Goal: Task Accomplishment & Management: Manage account settings

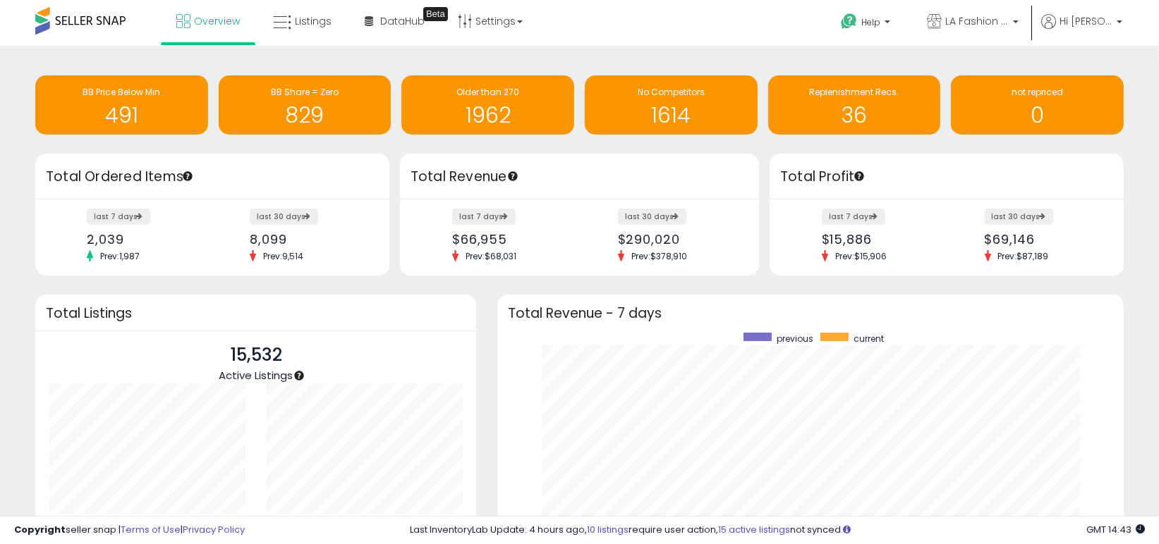
scroll to position [195, 598]
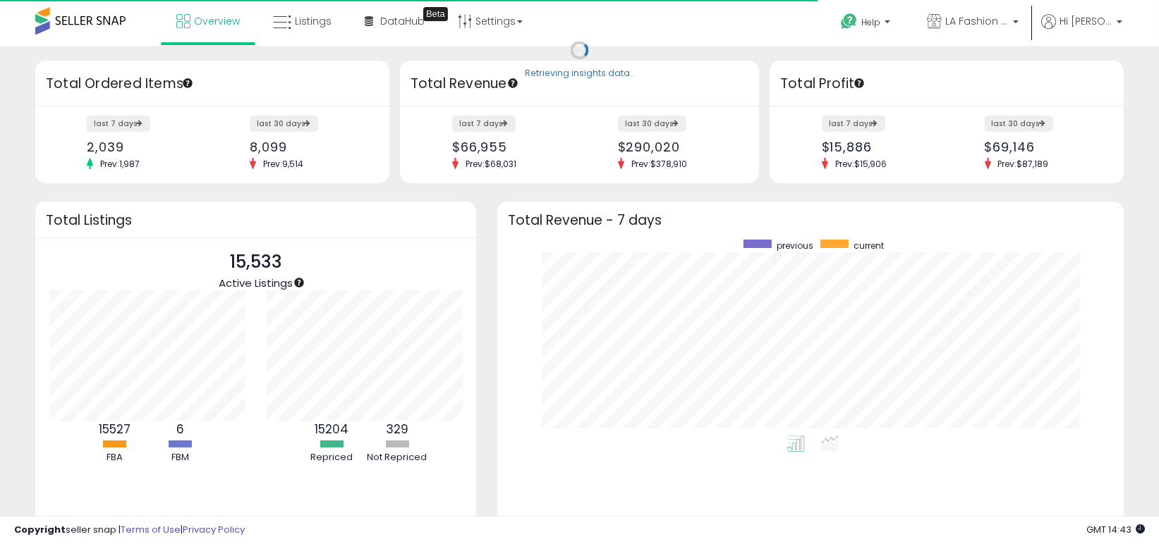
scroll to position [195, 598]
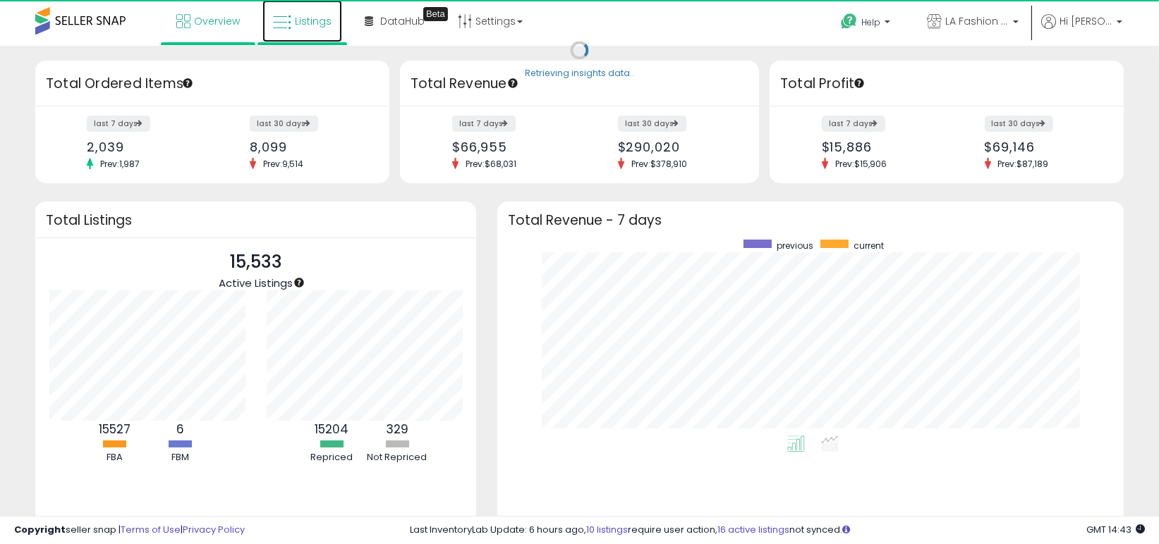
click at [312, 14] on span "Listings" at bounding box center [313, 21] width 37 height 14
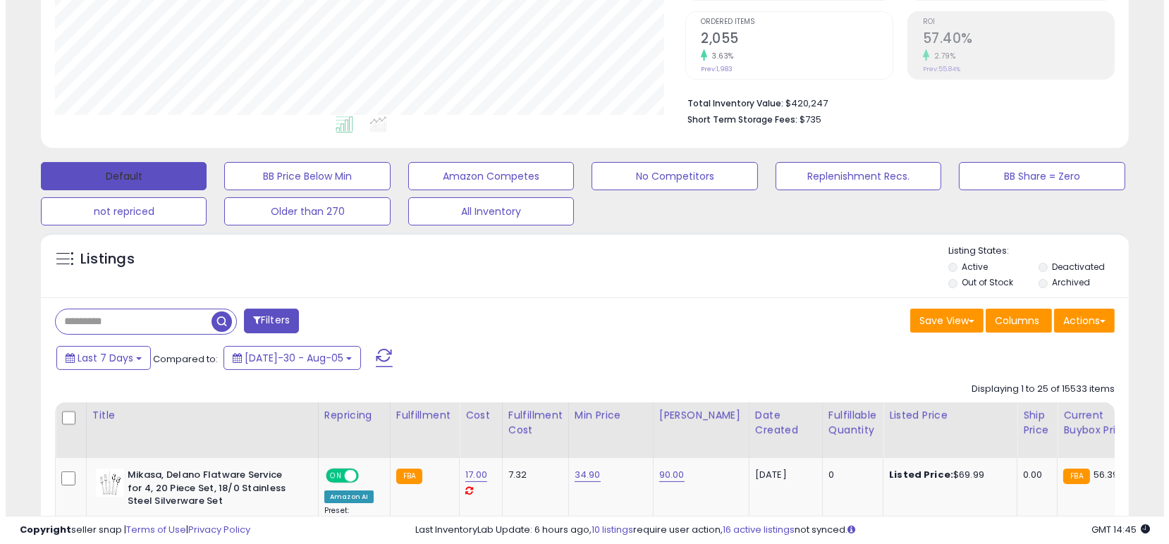
scroll to position [281, 0]
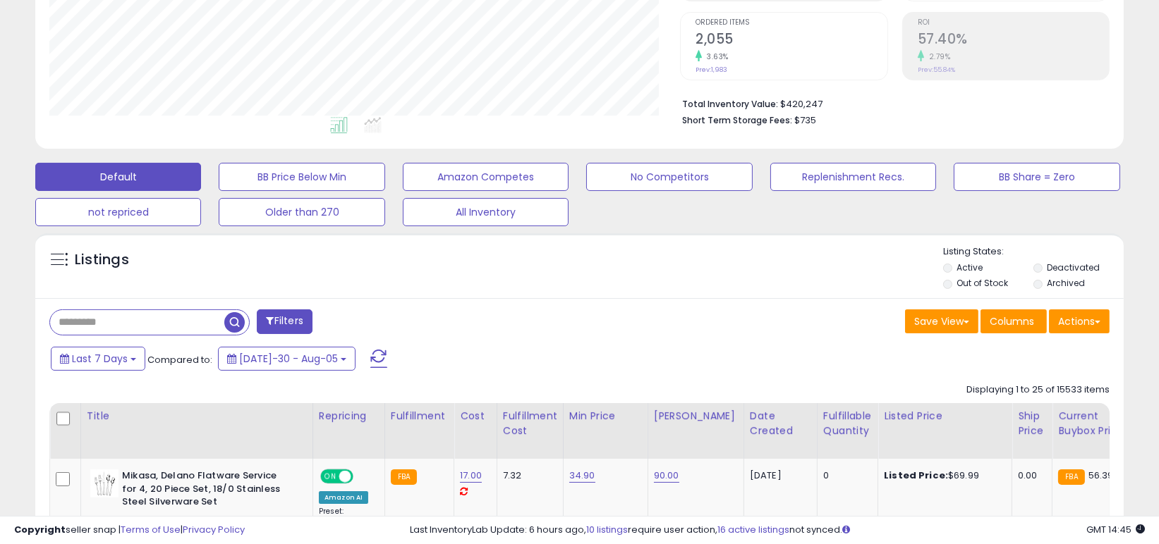
click at [128, 328] on input "text" at bounding box center [137, 322] width 174 height 25
type input "******"
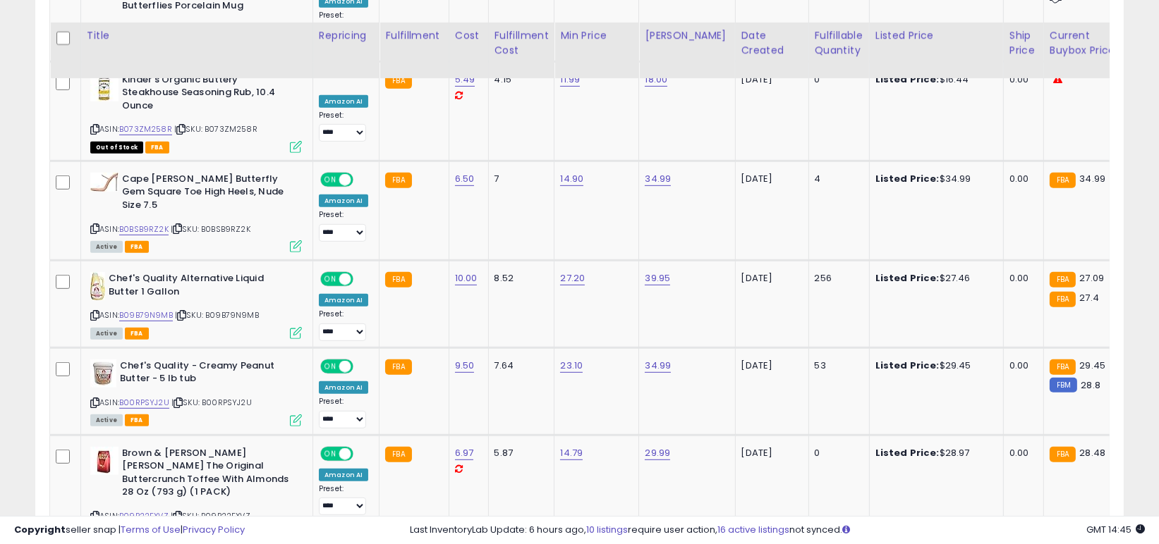
scroll to position [1128, 0]
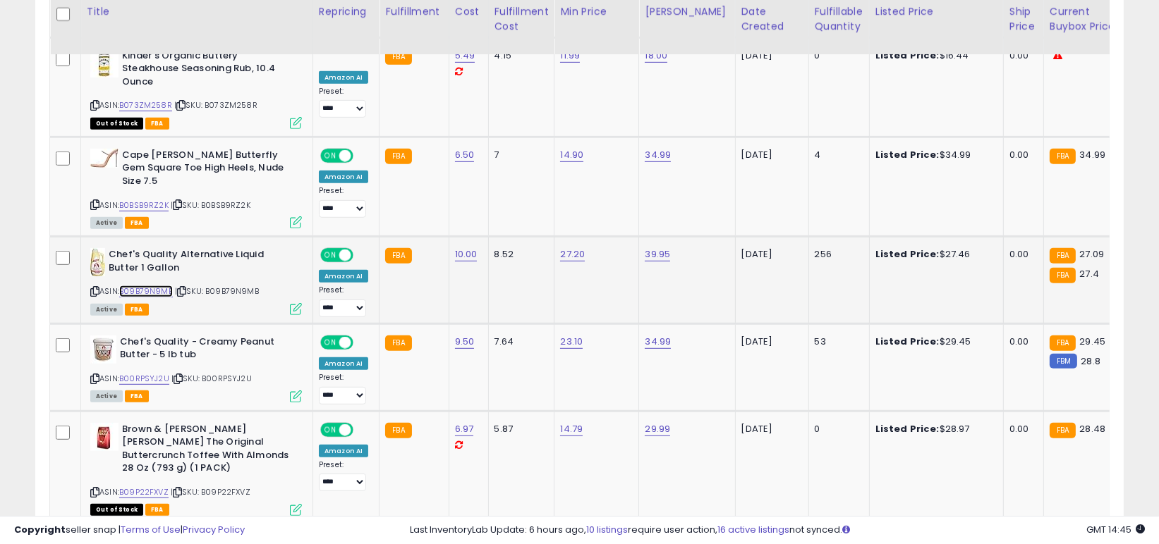
click at [159, 286] on link "B09B79N9MB" at bounding box center [146, 292] width 54 height 12
drag, startPoint x: 523, startPoint y: 202, endPoint x: 449, endPoint y: 195, distance: 73.7
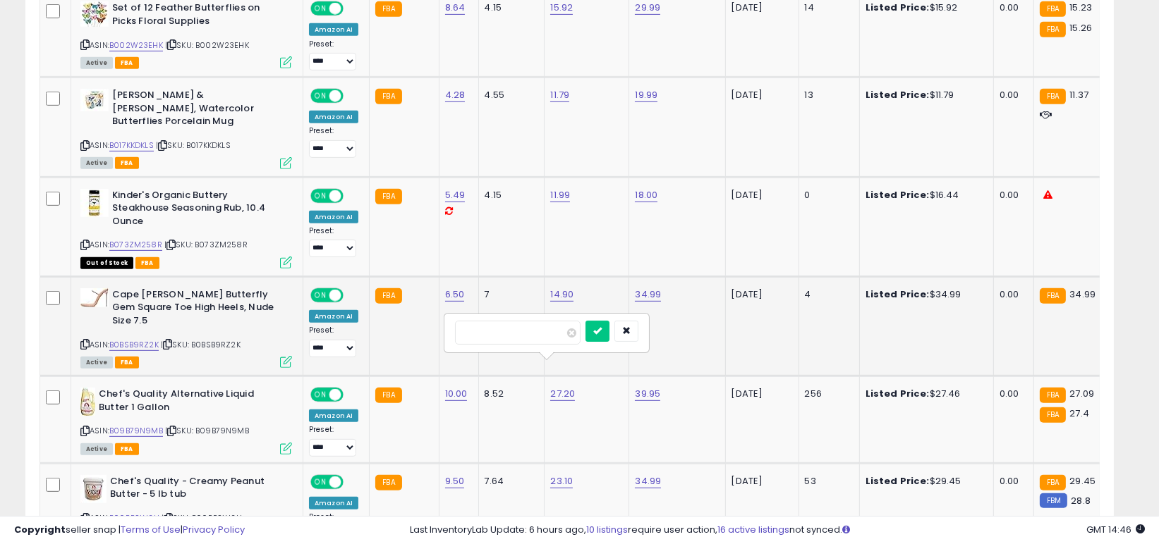
scroll to position [1176, 0]
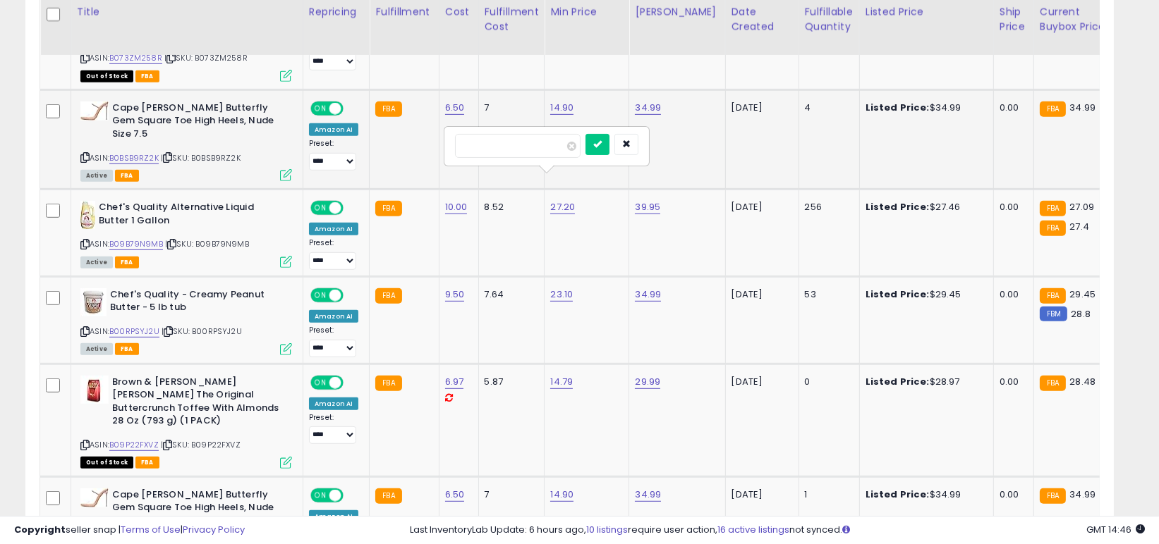
drag, startPoint x: 501, startPoint y: 145, endPoint x: 420, endPoint y: 142, distance: 80.5
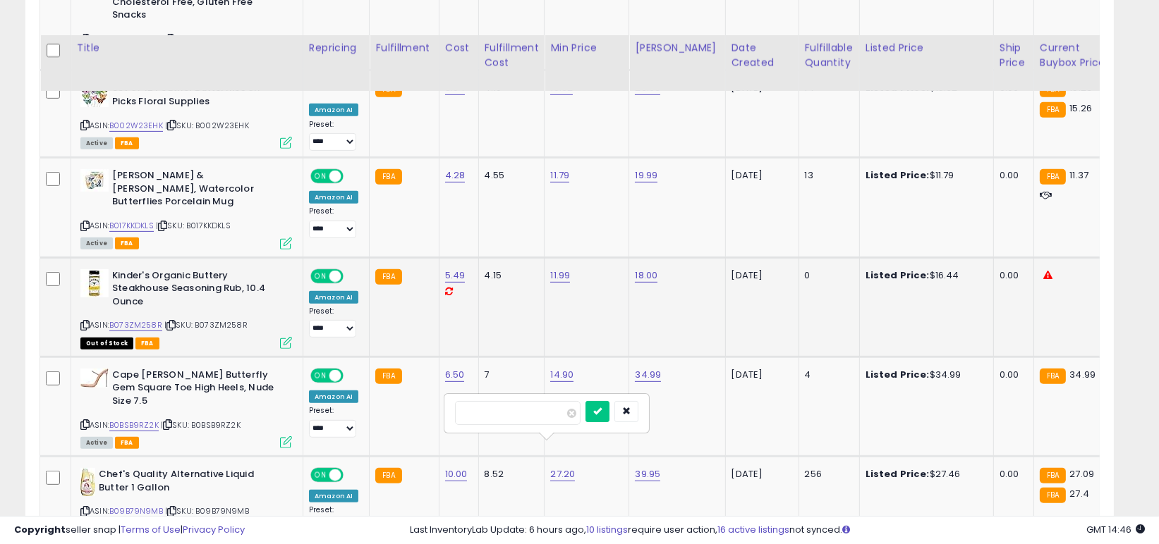
scroll to position [894, 0]
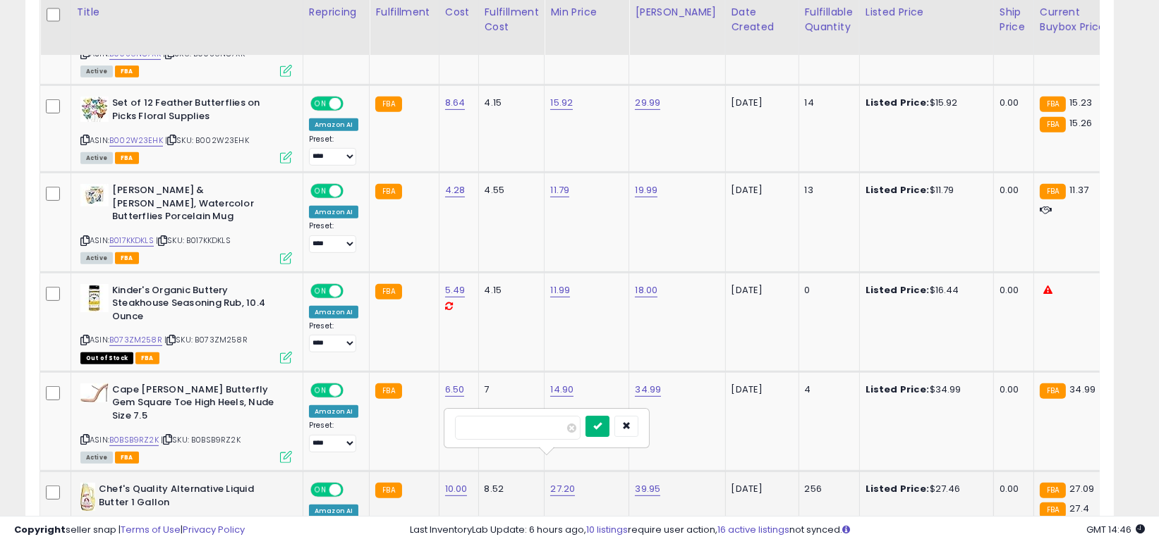
type input "*****"
click at [602, 422] on icon "submit" at bounding box center [597, 426] width 8 height 8
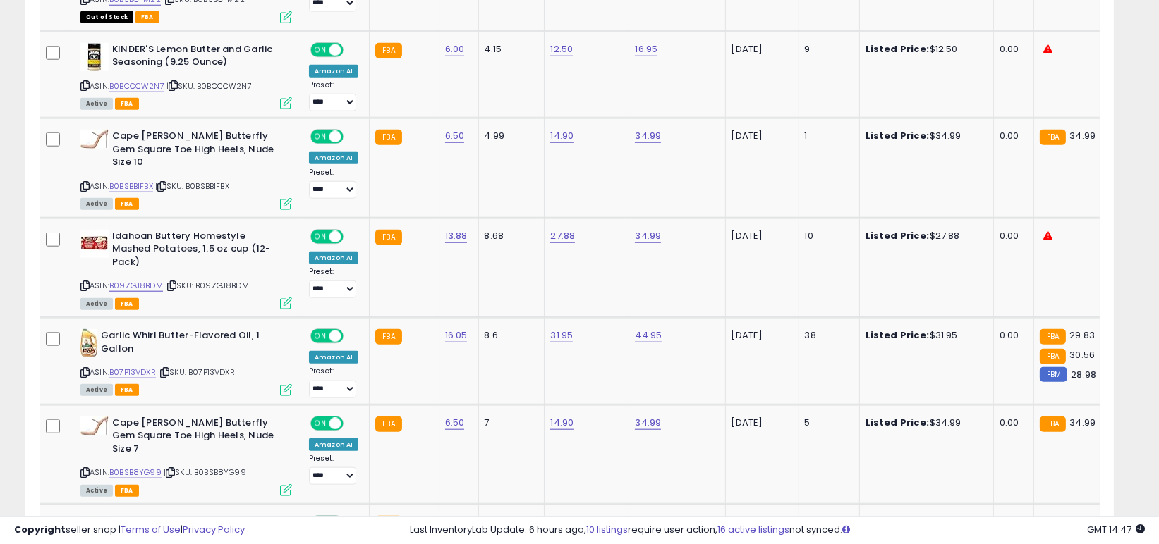
scroll to position [2163, 0]
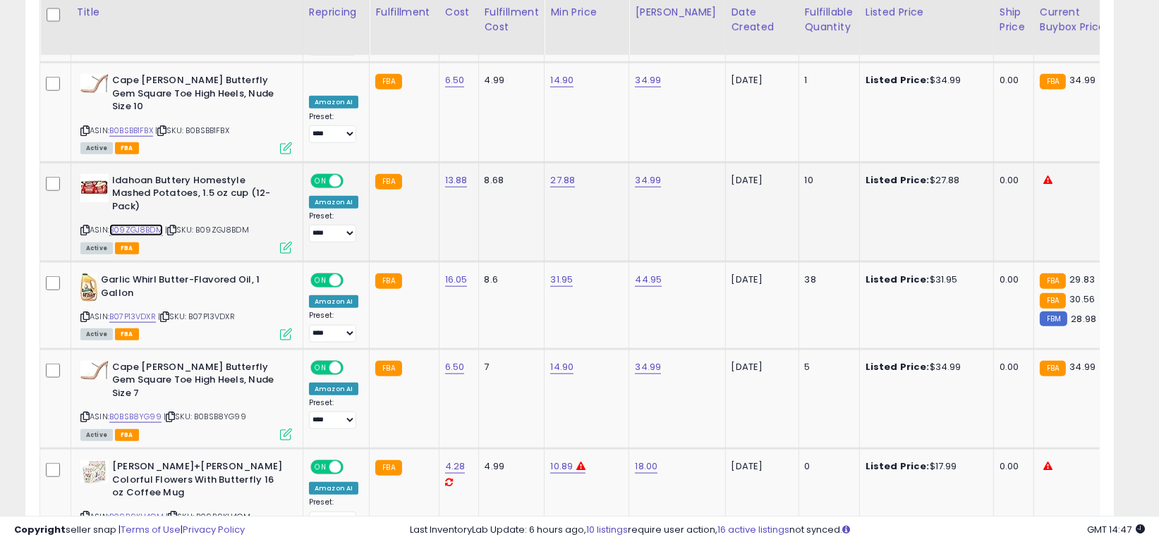
click at [152, 224] on link "B09ZGJ8BDM" at bounding box center [136, 230] width 54 height 12
drag, startPoint x: 511, startPoint y: 110, endPoint x: 432, endPoint y: 105, distance: 79.1
type input "****"
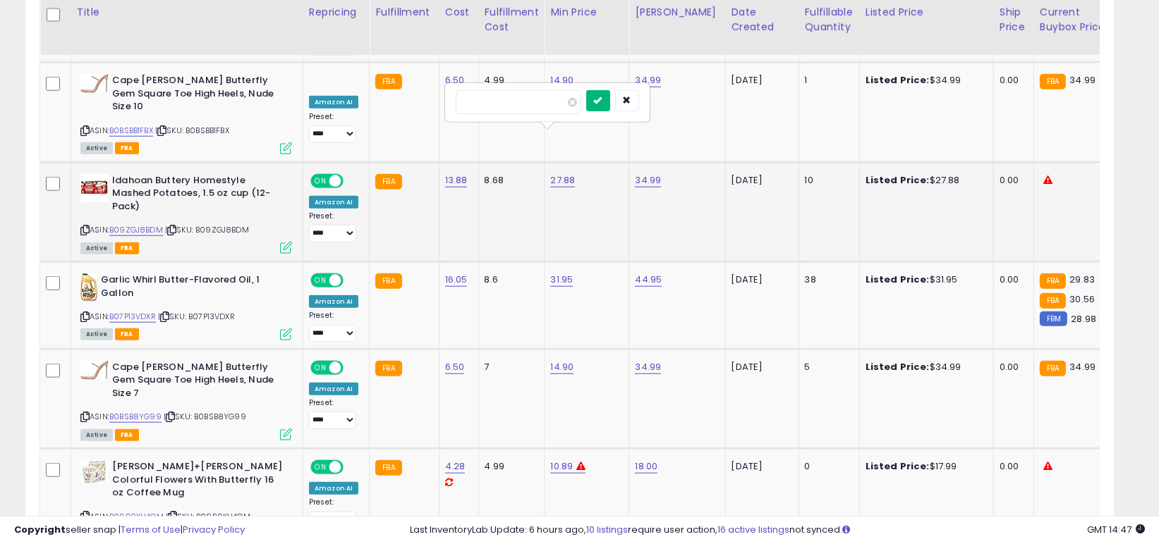
click at [602, 104] on icon "submit" at bounding box center [598, 100] width 8 height 8
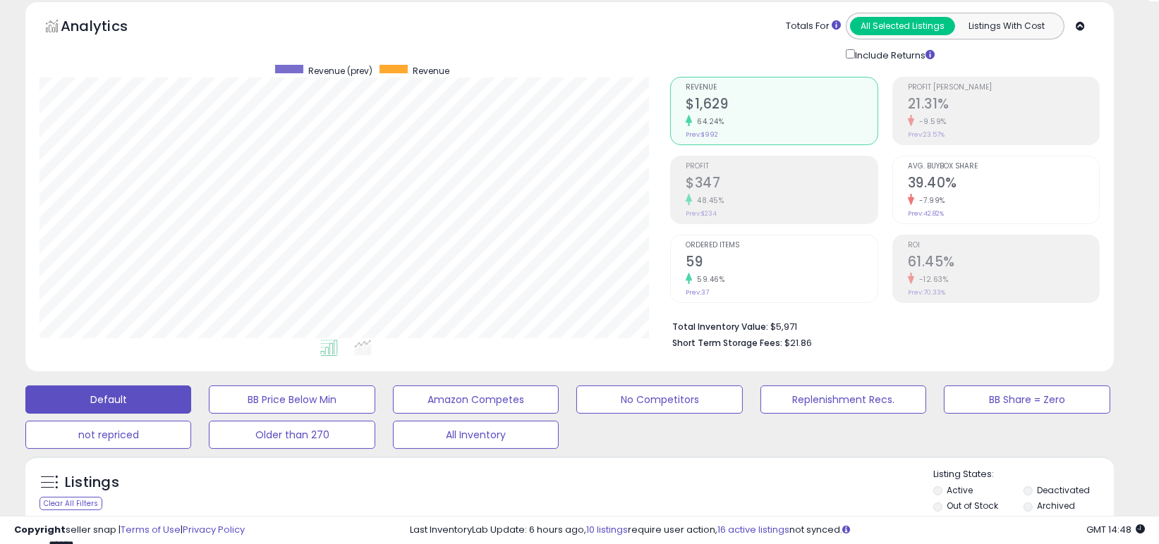
scroll to position [0, 0]
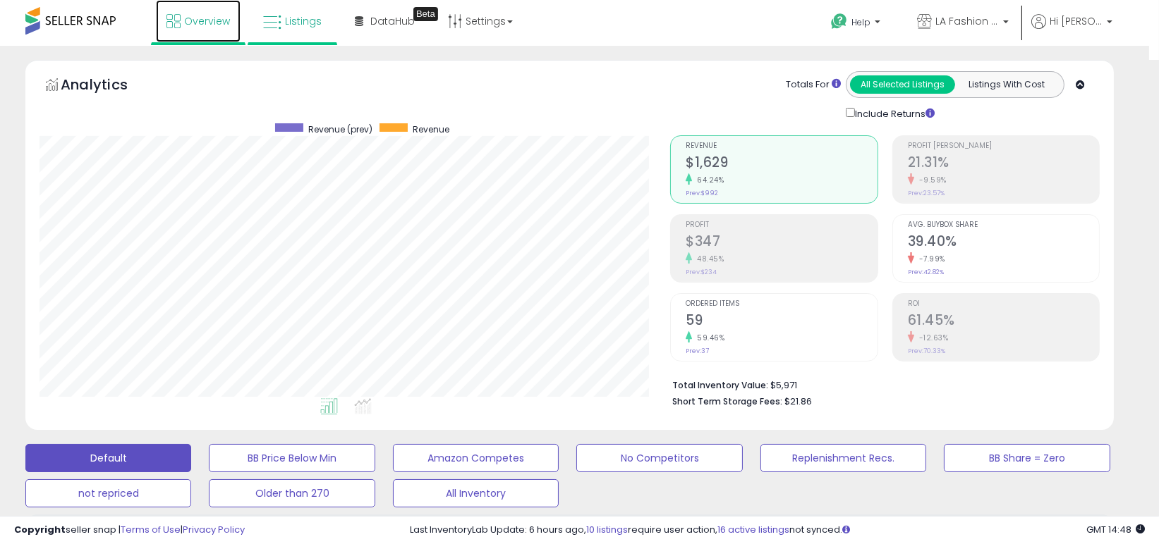
click at [181, 25] on link "Overview" at bounding box center [198, 21] width 85 height 42
